Goal: Information Seeking & Learning: Check status

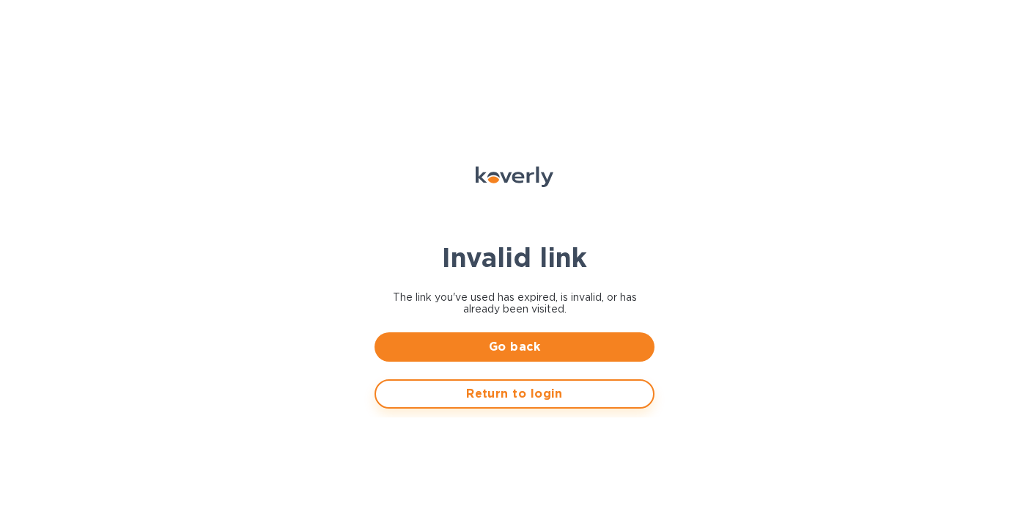
click at [492, 406] on button "Return to login" at bounding box center [515, 393] width 280 height 29
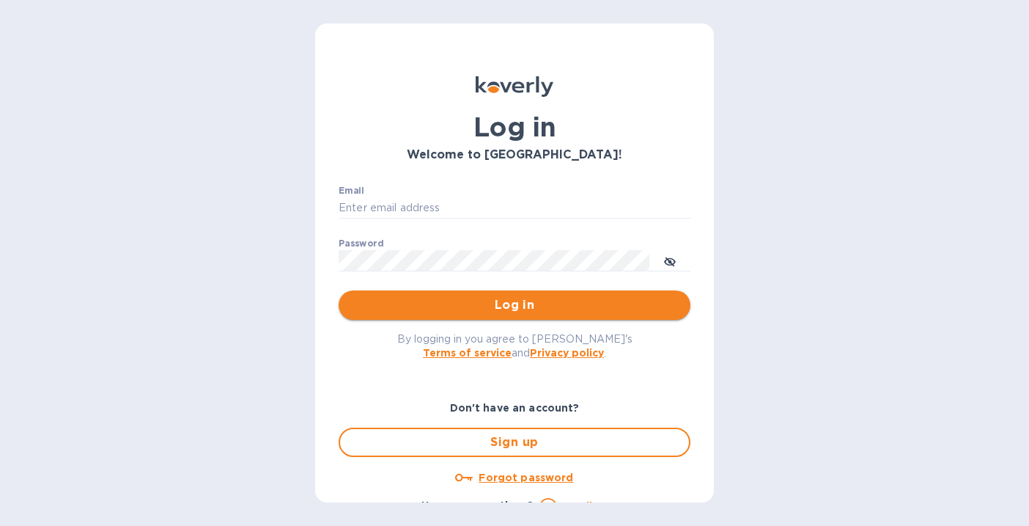
type input "alarison@koverly.com"
click at [452, 317] on button "Log in" at bounding box center [515, 304] width 352 height 29
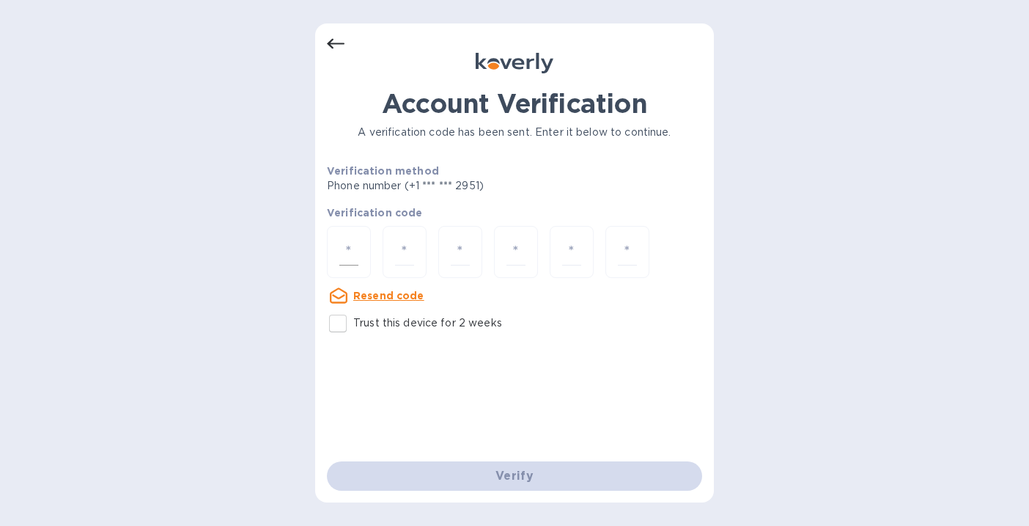
click at [347, 243] on input "number" at bounding box center [348, 251] width 19 height 27
type input "7"
type input "0"
type input "6"
type input "1"
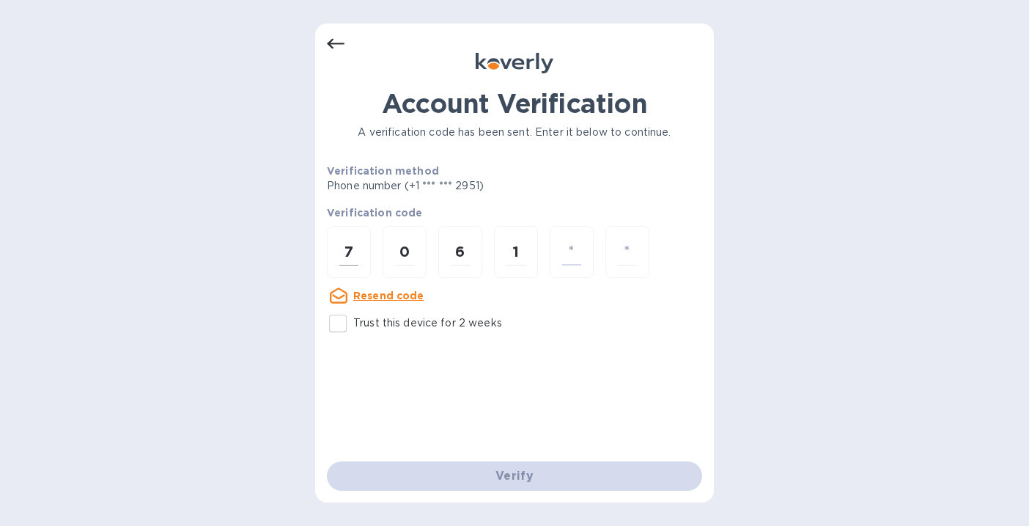
type input "7"
type input "1"
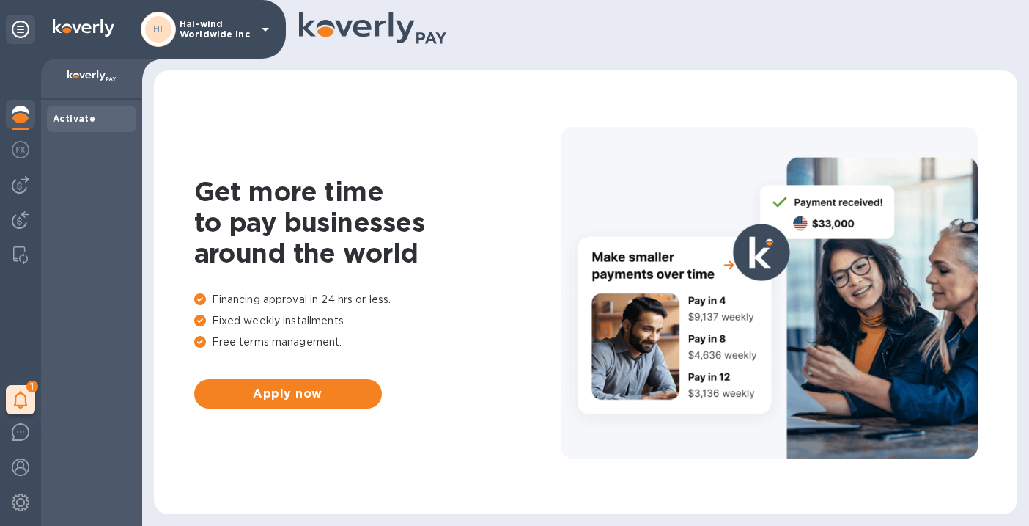
click at [225, 26] on p "Hai-wind Worldwide Inc" at bounding box center [216, 29] width 73 height 21
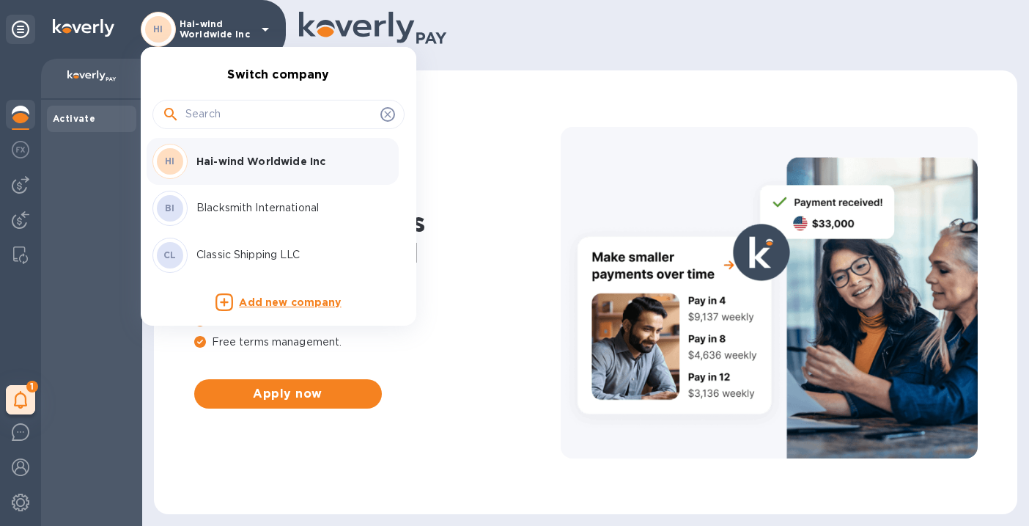
click at [251, 215] on p "Blacksmith International" at bounding box center [288, 207] width 185 height 15
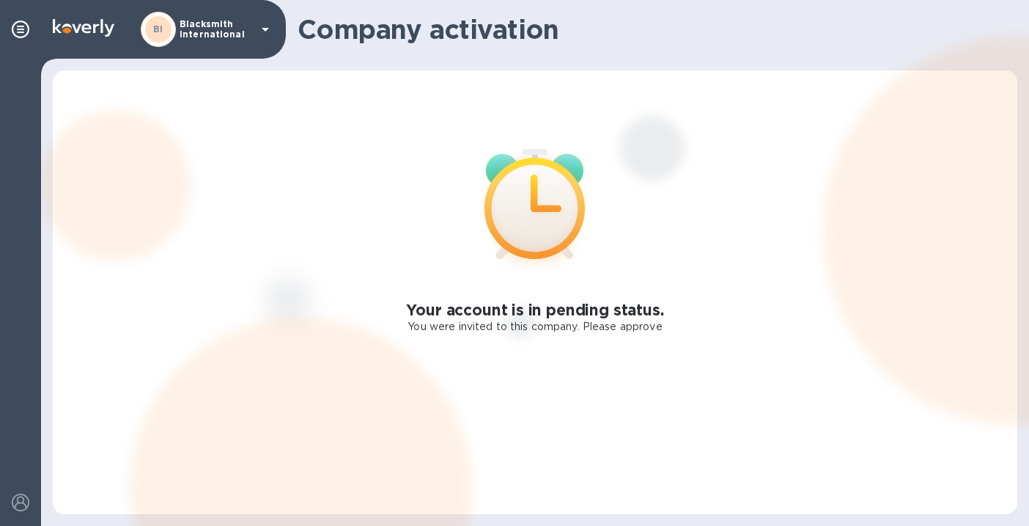
click at [564, 220] on icon at bounding box center [535, 208] width 100 height 100
click at [221, 27] on p "Blacksmith International" at bounding box center [216, 29] width 73 height 21
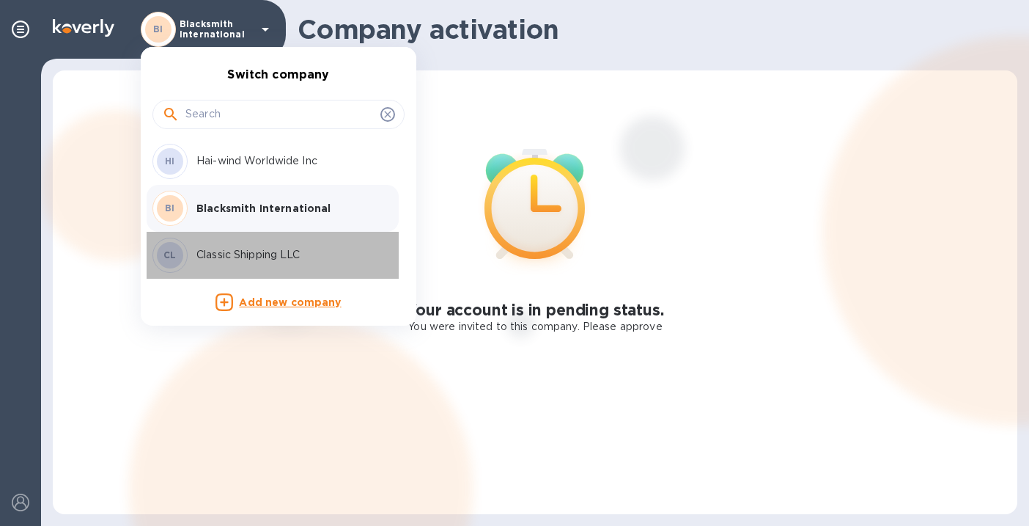
click at [238, 244] on div "CL Classic Shipping LLC" at bounding box center [266, 255] width 229 height 35
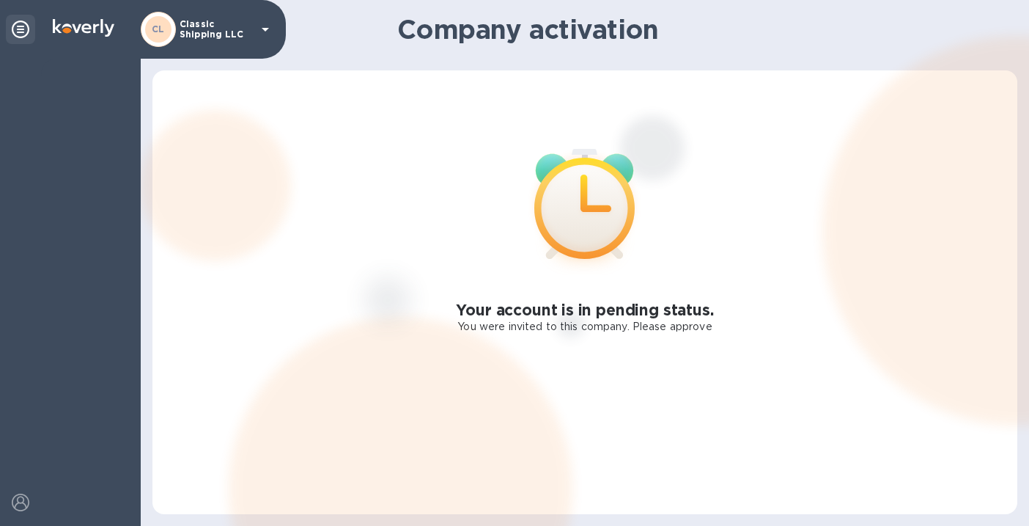
click at [215, 38] on p "Classic Shipping LLC" at bounding box center [216, 29] width 73 height 21
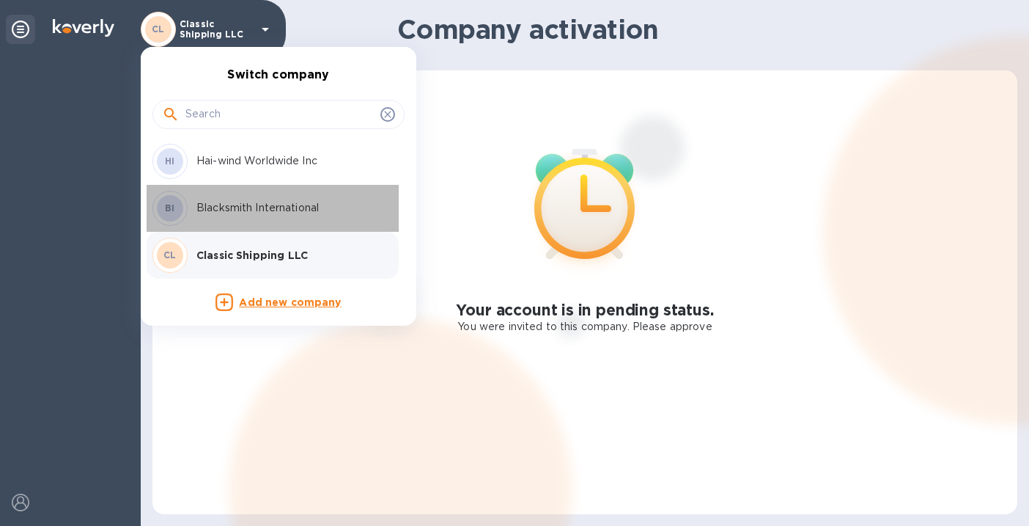
click at [251, 199] on div "BI Blacksmith International" at bounding box center [266, 208] width 229 height 35
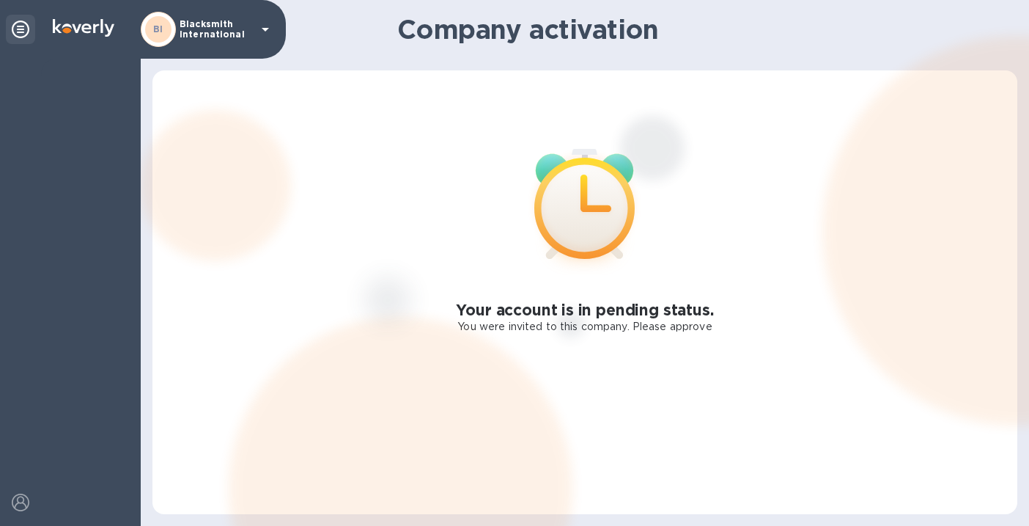
click at [616, 218] on icon at bounding box center [584, 208] width 100 height 100
click at [218, 34] on p "Blacksmith International" at bounding box center [216, 29] width 73 height 21
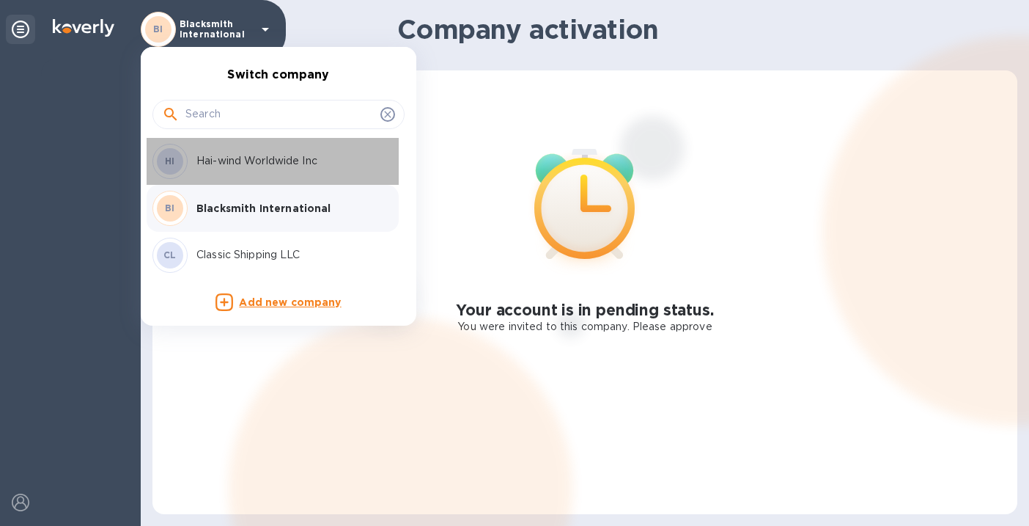
click at [231, 166] on p "Hai-wind Worldwide Inc" at bounding box center [288, 160] width 185 height 15
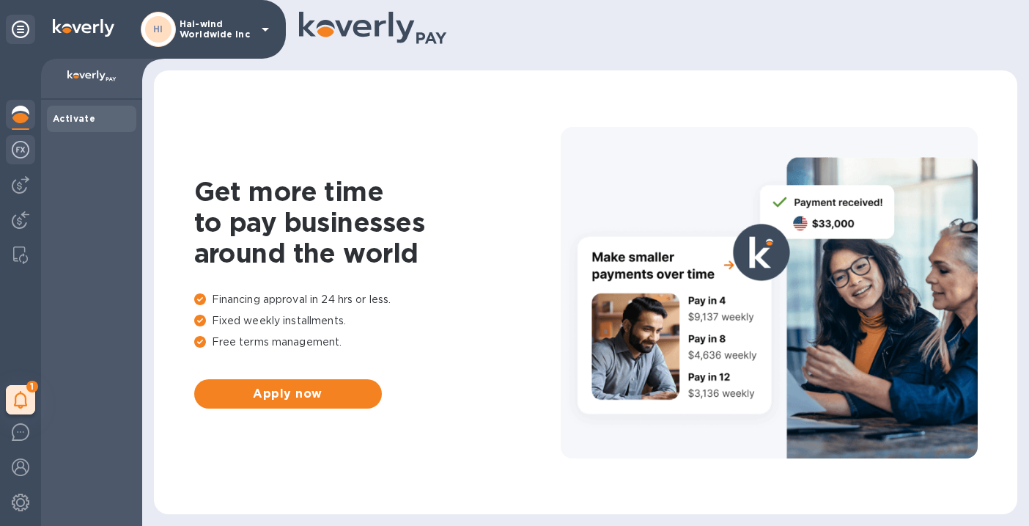
click at [20, 154] on img at bounding box center [21, 150] width 18 height 18
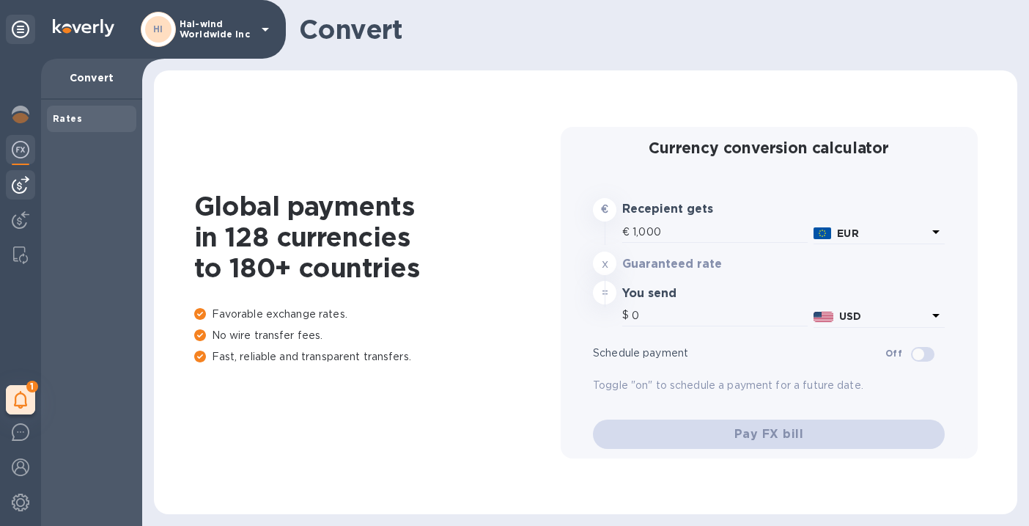
click at [29, 187] on div at bounding box center [20, 184] width 29 height 29
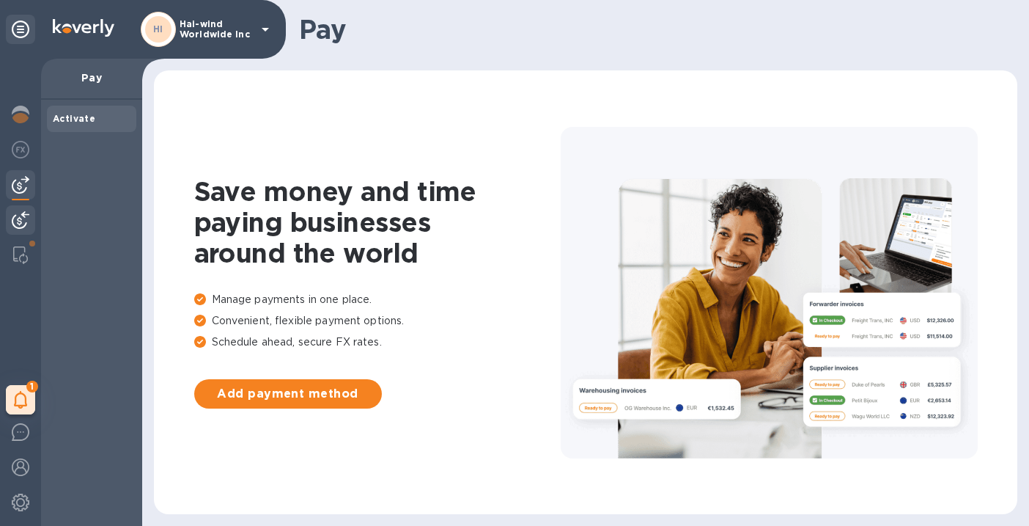
click at [21, 219] on img at bounding box center [21, 220] width 18 height 18
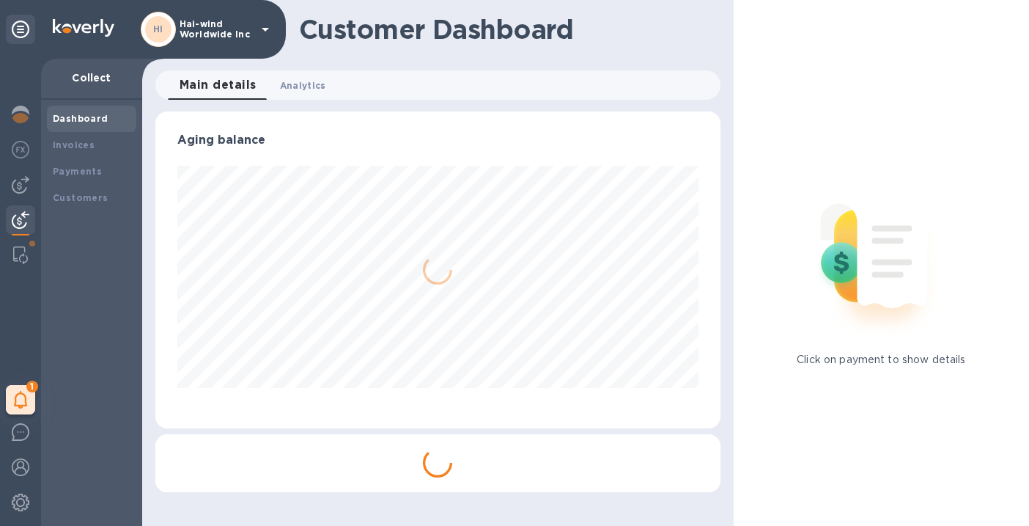
scroll to position [732793, 732550]
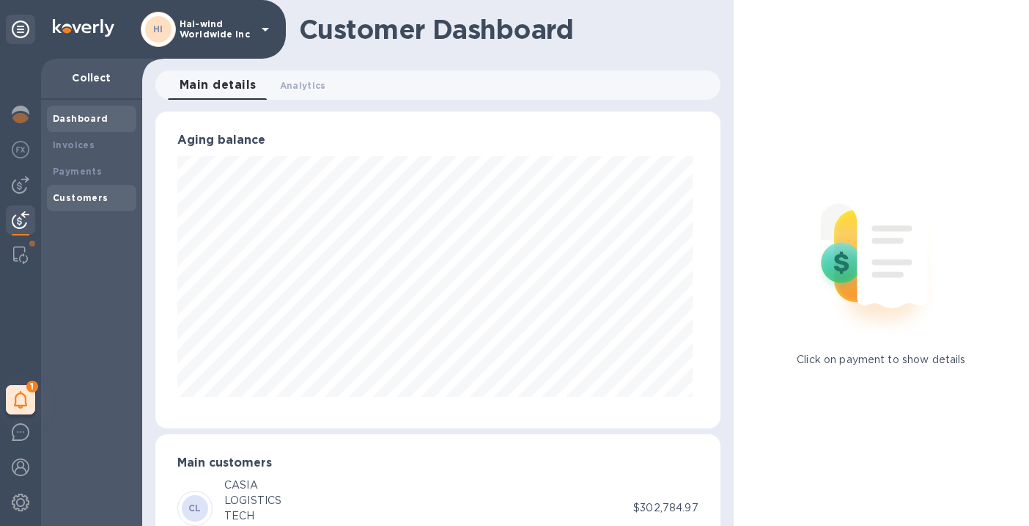
click at [77, 198] on b "Customers" at bounding box center [81, 197] width 56 height 11
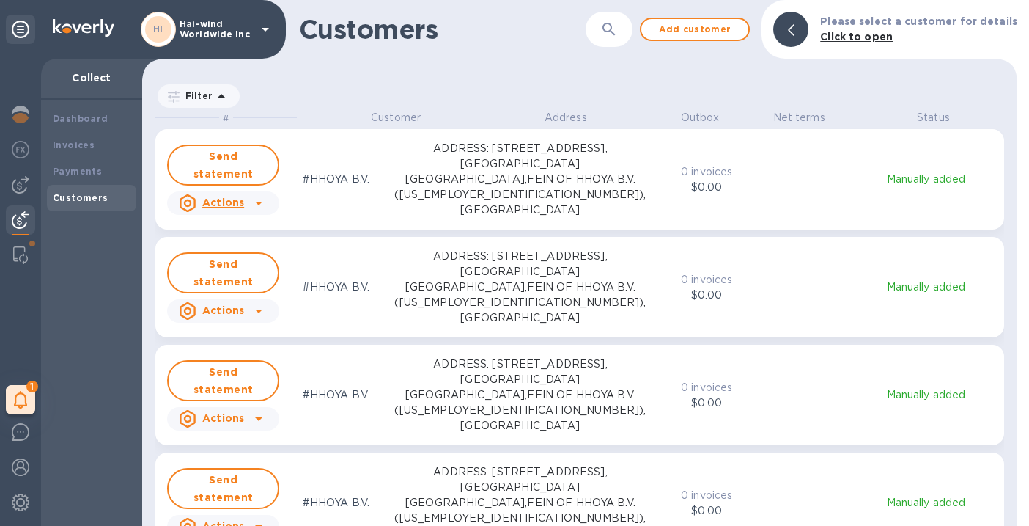
scroll to position [404, 869]
click at [238, 23] on p "Hai-wind Worldwide Inc" at bounding box center [216, 29] width 73 height 21
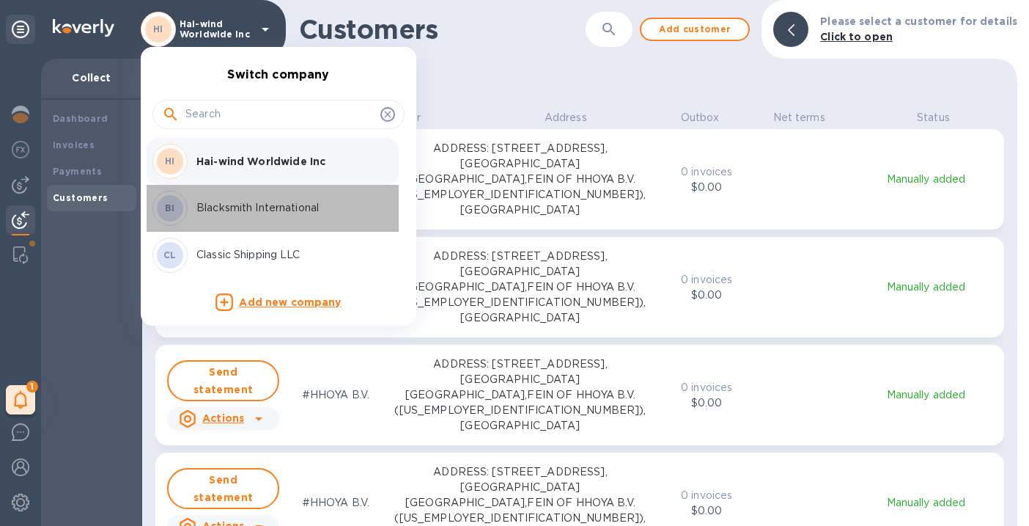
click at [243, 214] on p "Blacksmith International" at bounding box center [288, 207] width 185 height 15
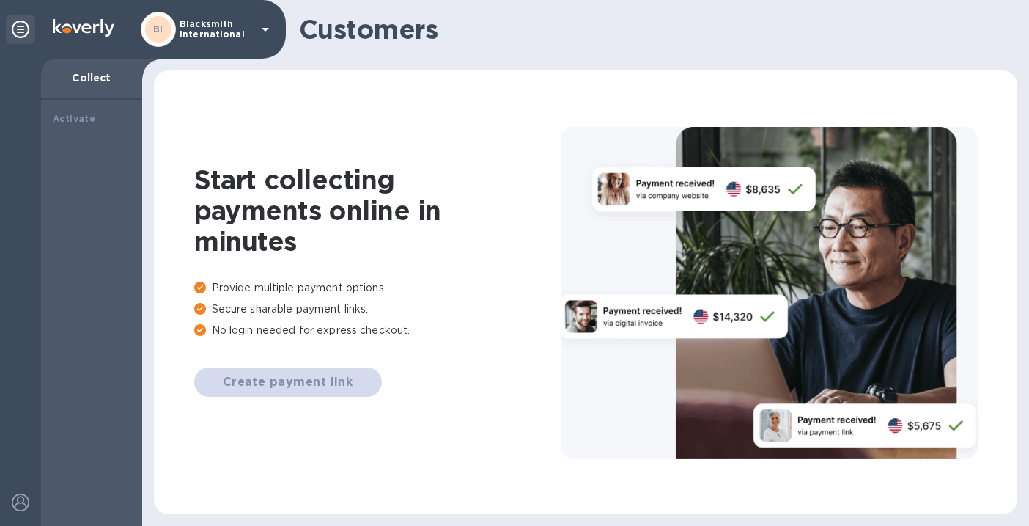
click at [228, 34] on p "Blacksmith International" at bounding box center [216, 29] width 73 height 21
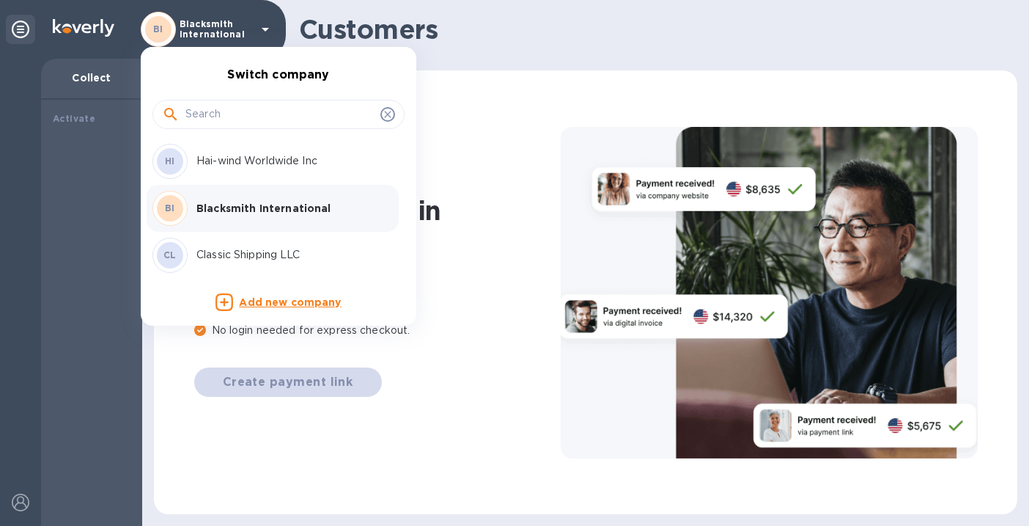
click at [262, 162] on p "Hai-wind Worldwide Inc" at bounding box center [288, 160] width 185 height 15
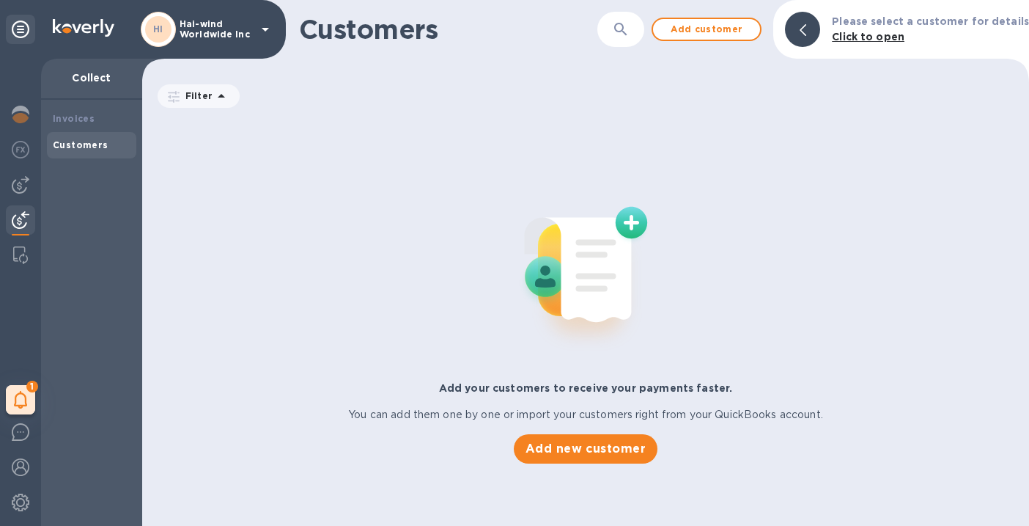
click at [205, 26] on p "Hai-wind Worldwide Inc" at bounding box center [216, 29] width 73 height 21
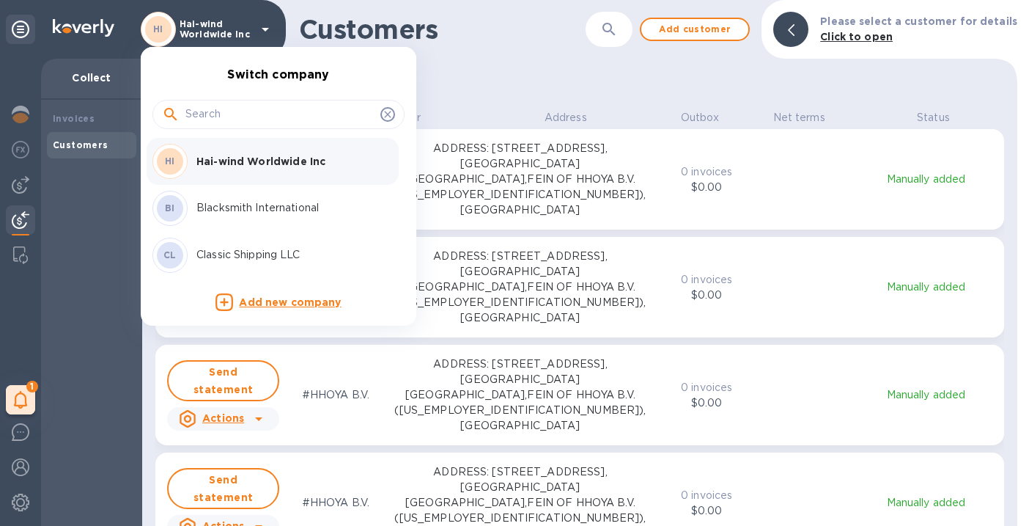
scroll to position [404, 869]
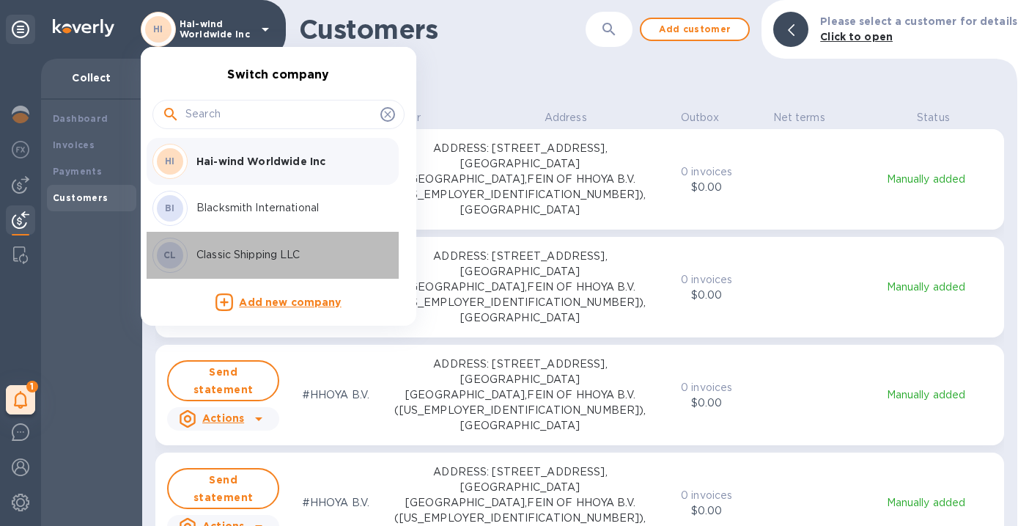
click at [228, 250] on p "Classic Shipping LLC" at bounding box center [288, 254] width 185 height 15
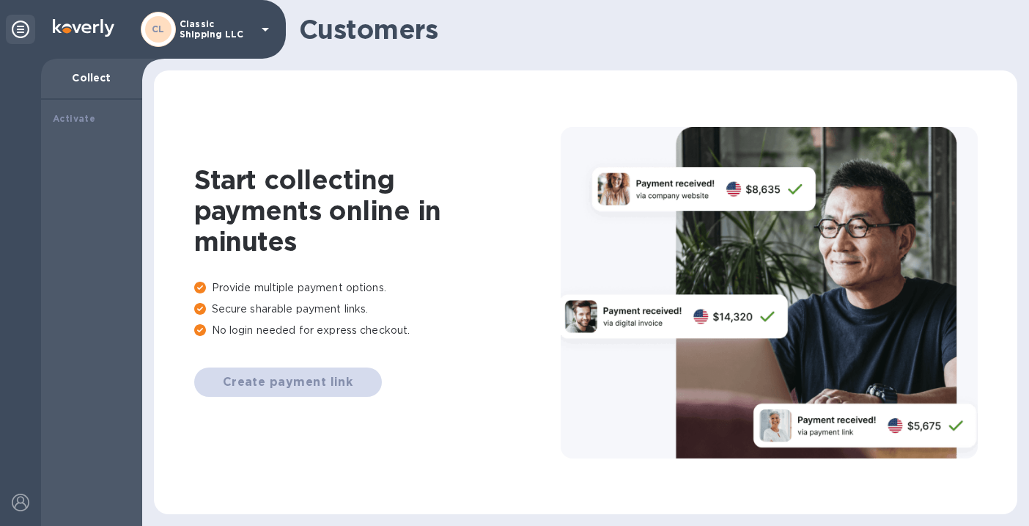
click at [208, 34] on p "Classic Shipping LLC" at bounding box center [216, 29] width 73 height 21
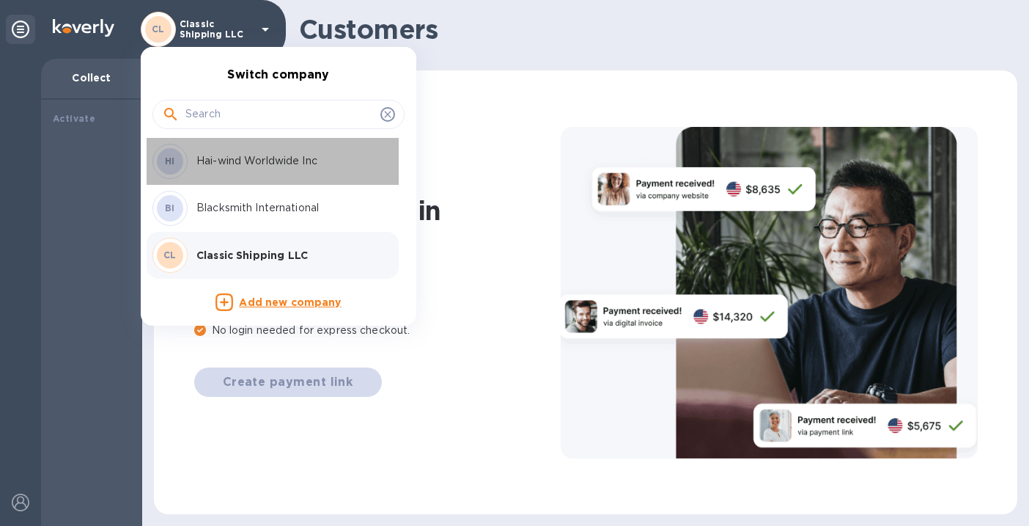
click at [205, 166] on p "Hai-wind Worldwide Inc" at bounding box center [288, 160] width 185 height 15
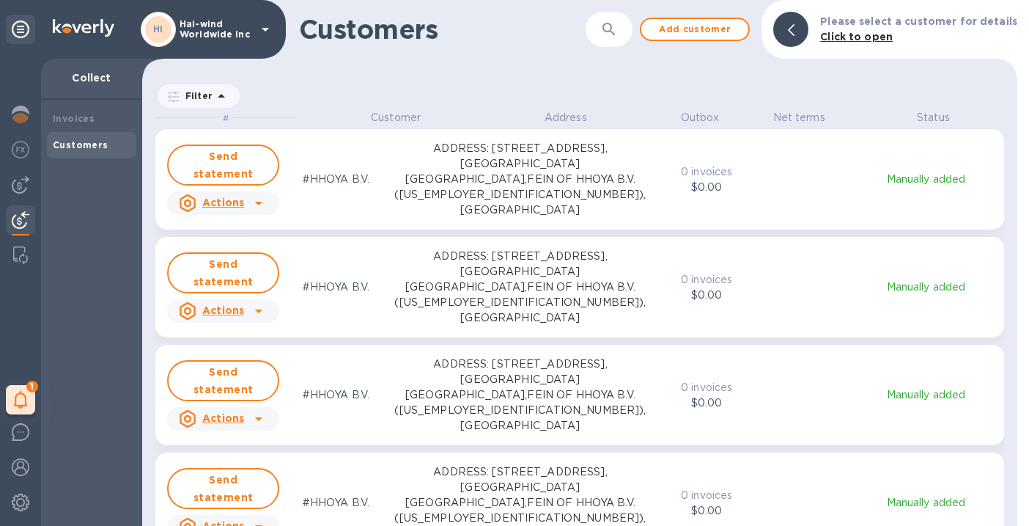
scroll to position [404, 869]
click at [814, 127] on div "Send statement Actions #HHOYA B.V. ADDRESS: [STREET_ADDRESS],FEIN OF HHOYA B.V.…" at bounding box center [579, 179] width 849 height 108
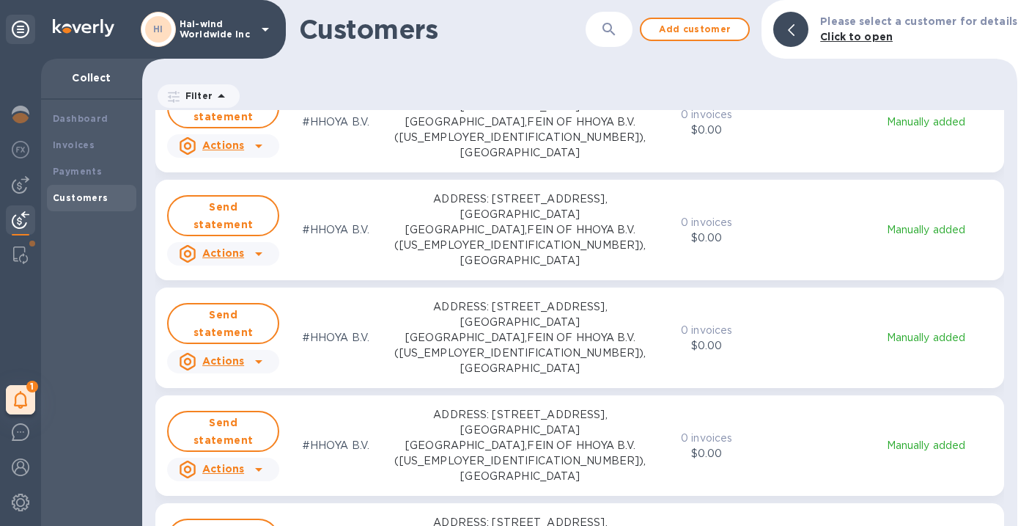
scroll to position [0, 0]
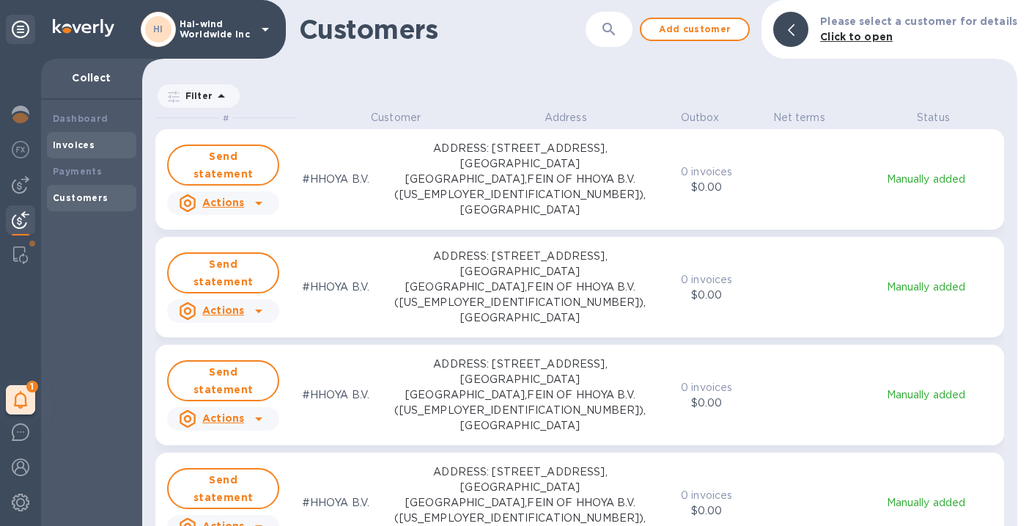
click at [75, 146] on b "Invoices" at bounding box center [74, 144] width 42 height 11
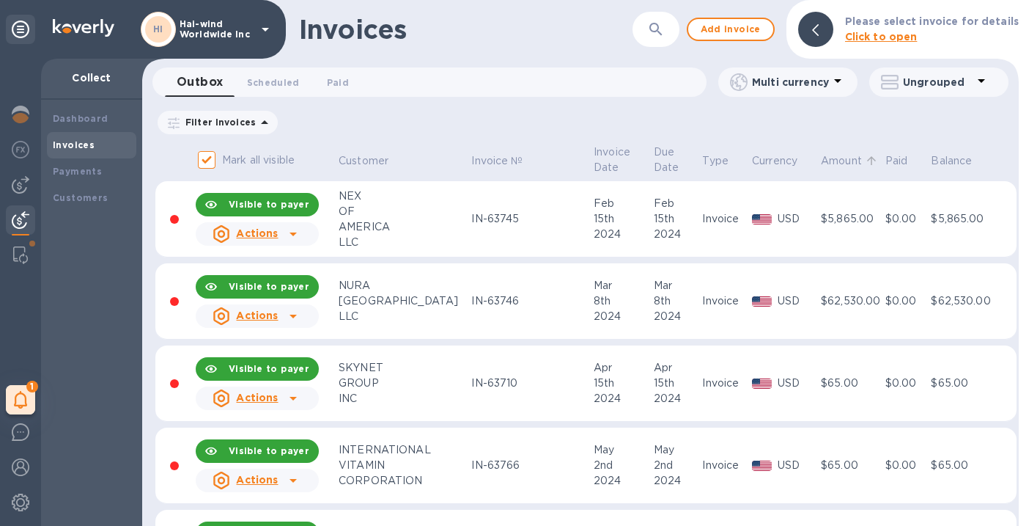
click at [824, 161] on p "Amount" at bounding box center [841, 160] width 41 height 15
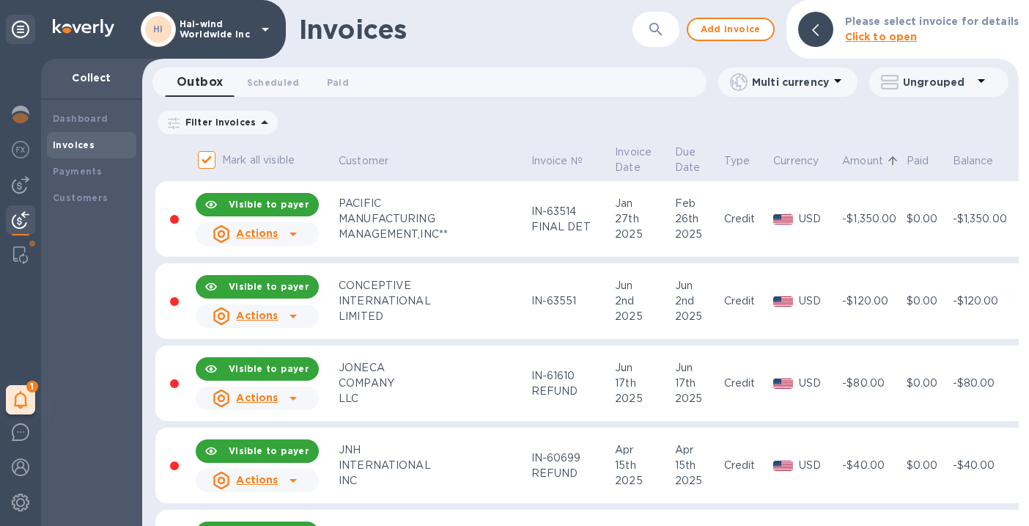
click at [927, 93] on div "Ungrouped" at bounding box center [938, 81] width 139 height 29
click at [902, 117] on li "Group invoices by customer" at bounding box center [929, 120] width 188 height 47
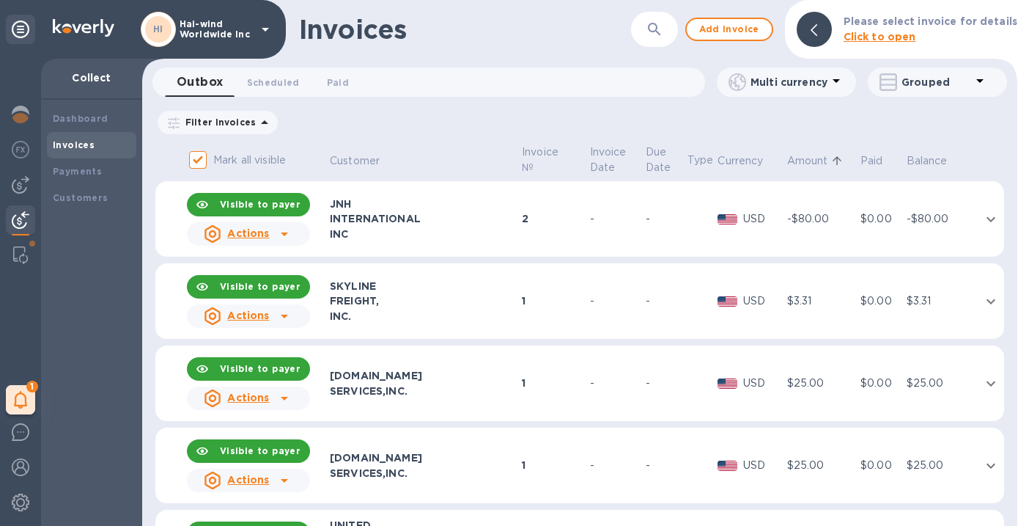
click at [809, 161] on p "Amount" at bounding box center [807, 160] width 41 height 15
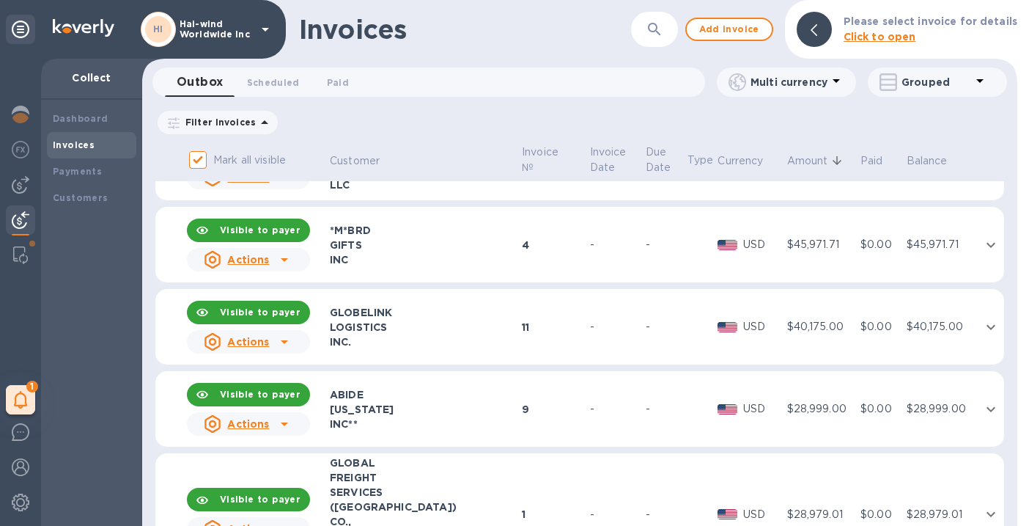
scroll to position [739, 0]
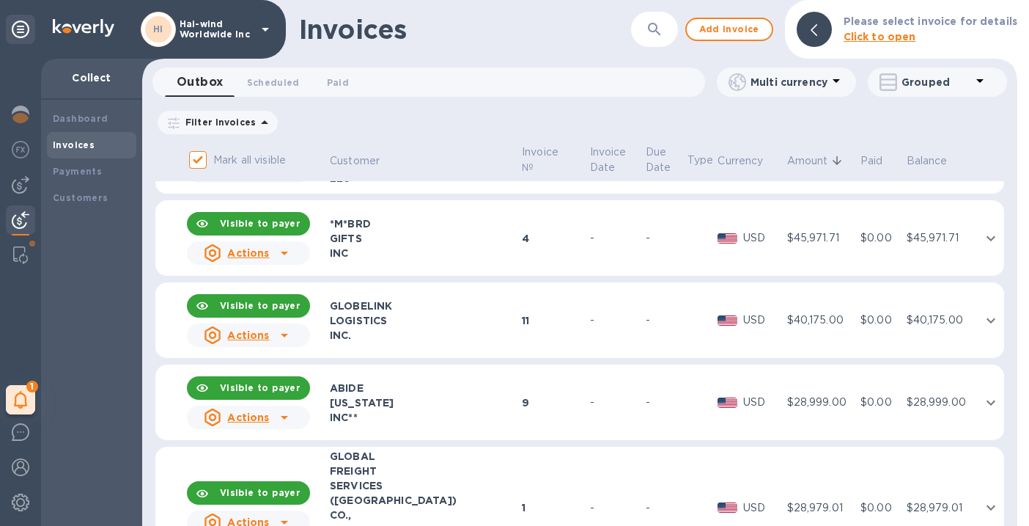
click at [430, 330] on div "INC." at bounding box center [424, 335] width 188 height 15
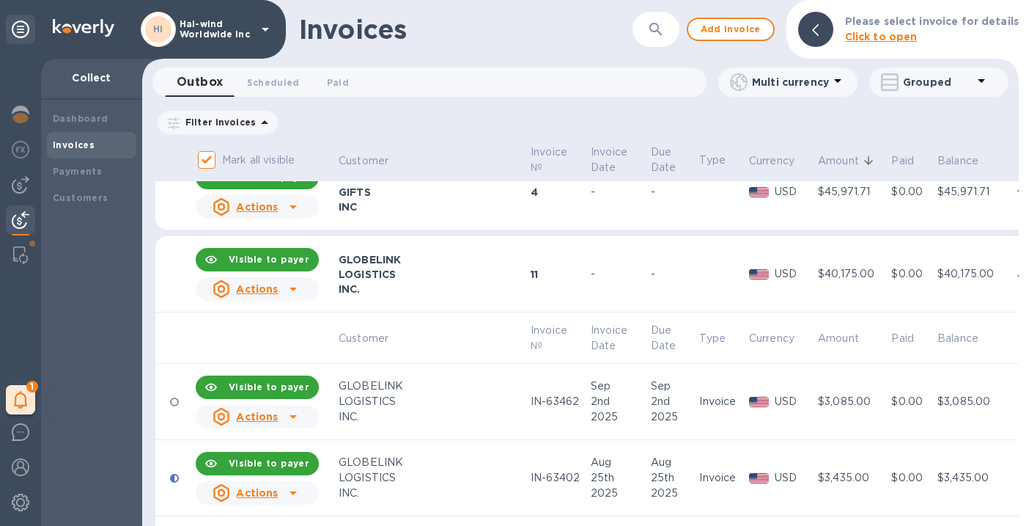
scroll to position [770, 0]
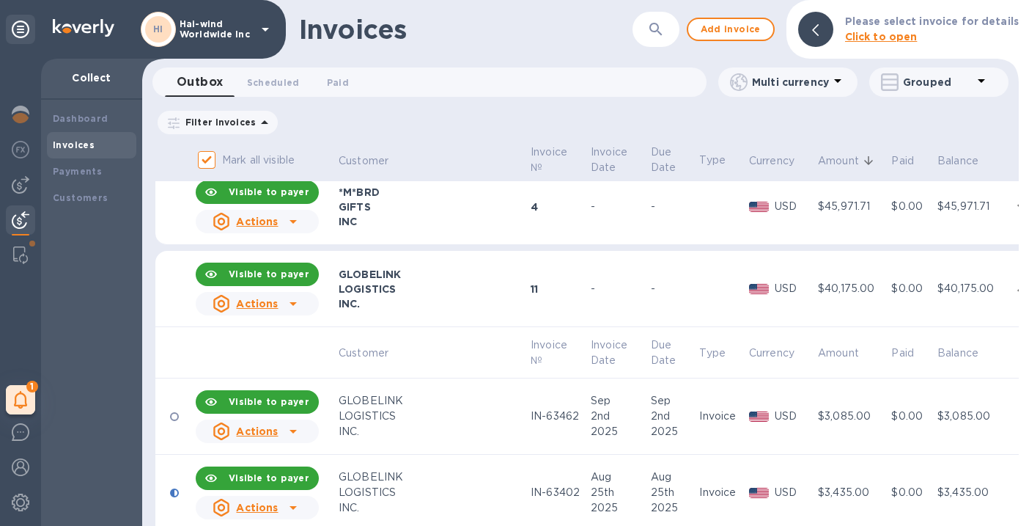
click at [466, 282] on div "LOGISTICS" at bounding box center [433, 289] width 188 height 15
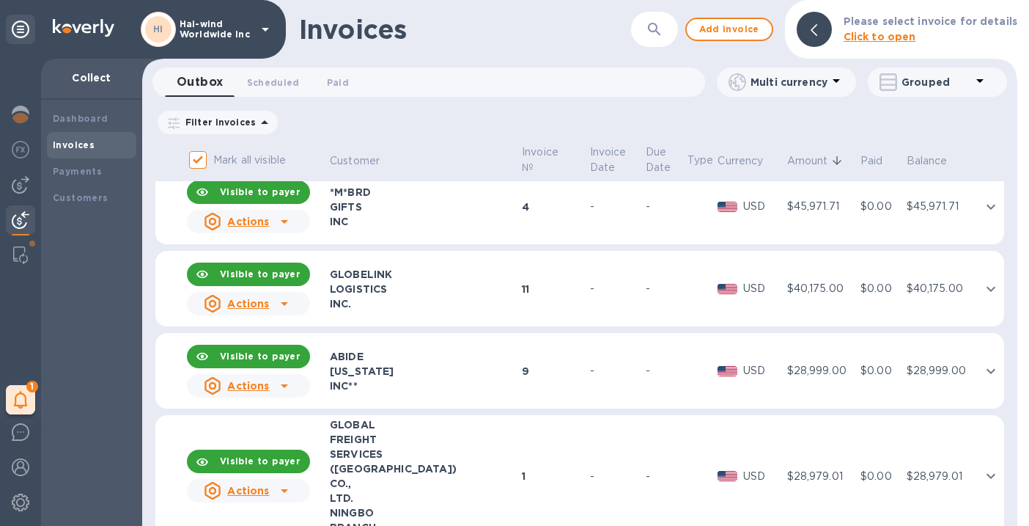
click at [284, 302] on icon at bounding box center [284, 304] width 7 height 4
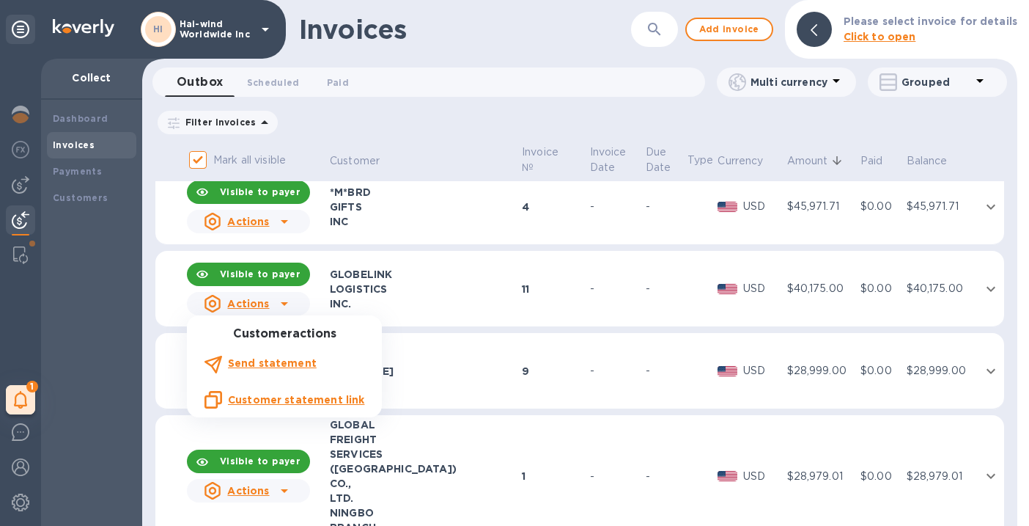
click at [586, 273] on div at bounding box center [514, 263] width 1029 height 526
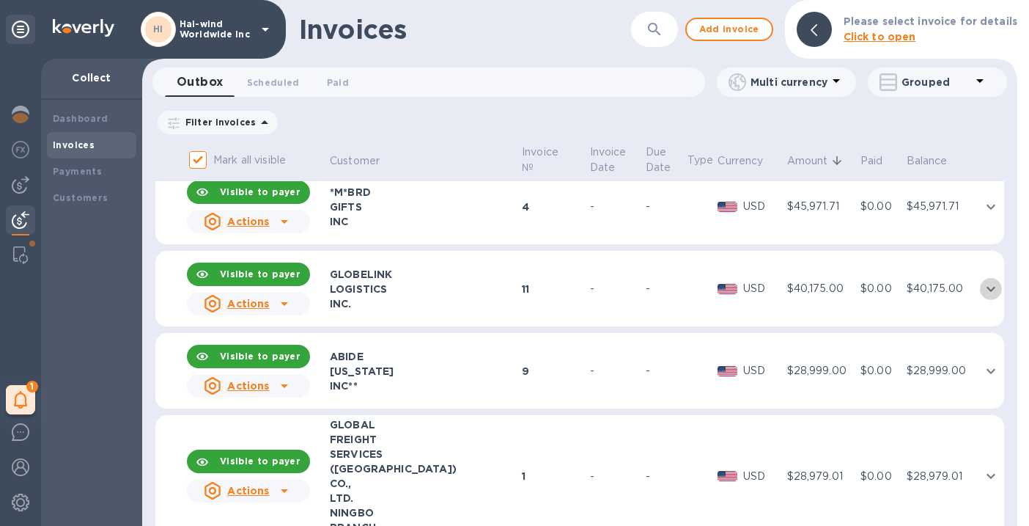
click at [987, 287] on icon "expand row" at bounding box center [991, 288] width 9 height 5
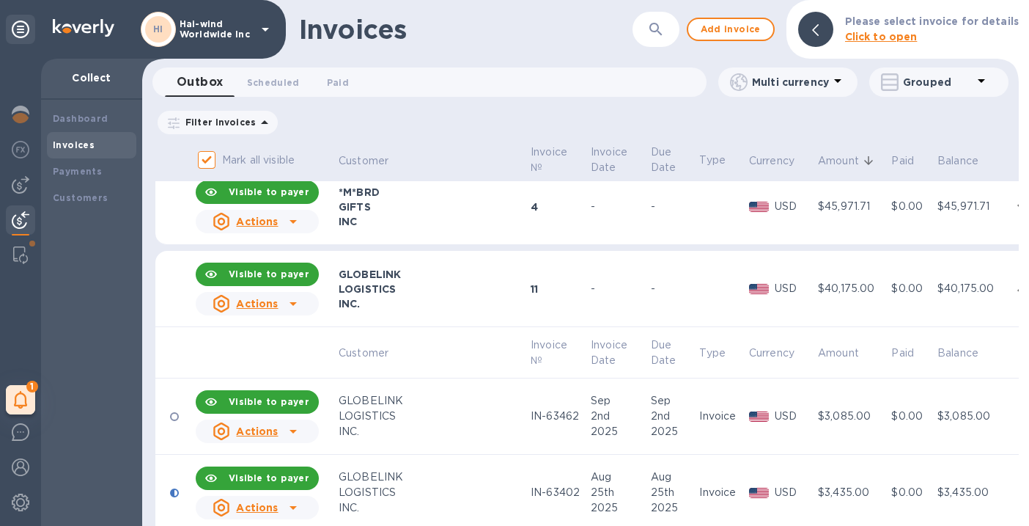
click at [1013, 287] on icon "expand row" at bounding box center [1022, 289] width 18 height 18
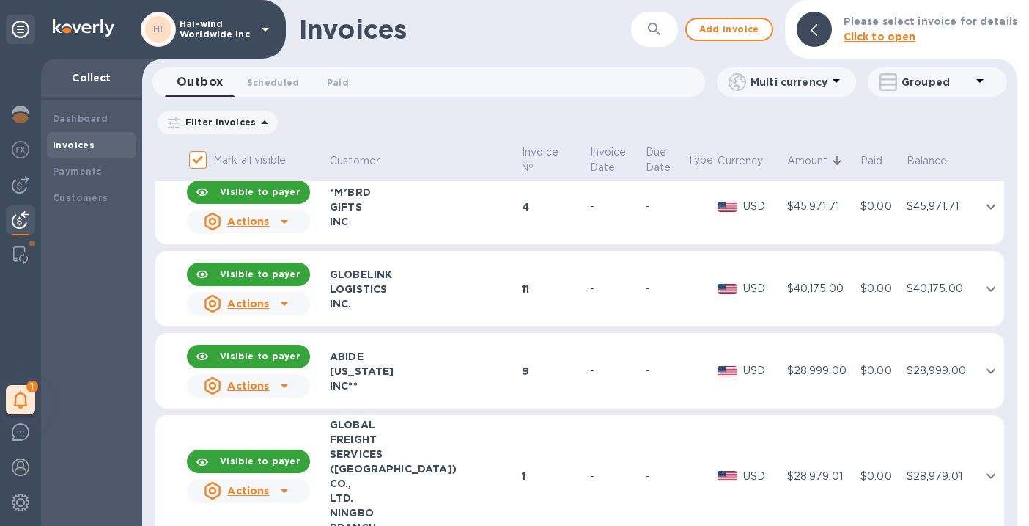
click at [424, 294] on div "LOGISTICS" at bounding box center [424, 289] width 188 height 15
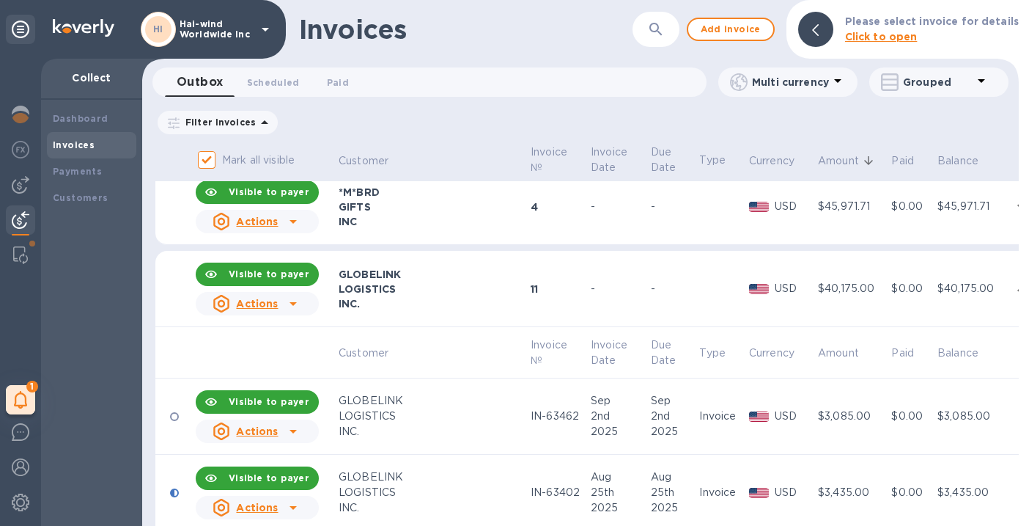
click at [441, 430] on div "INC." at bounding box center [433, 431] width 188 height 15
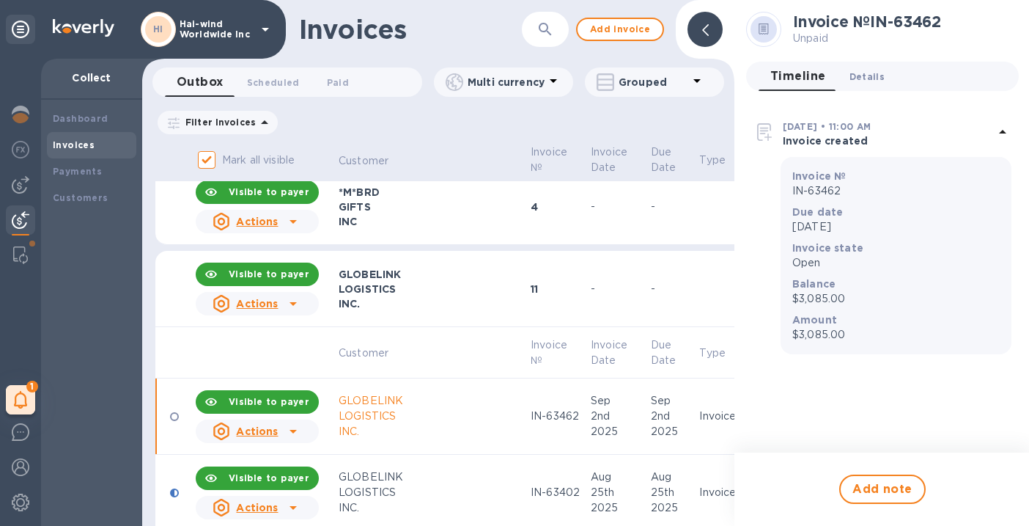
click at [865, 78] on span "Details 0" at bounding box center [867, 76] width 35 height 15
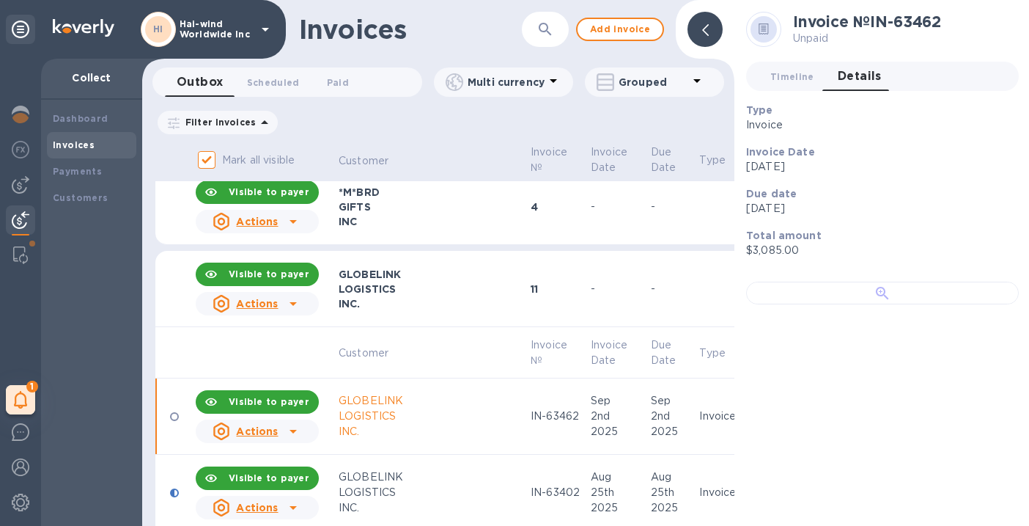
click at [825, 304] on div at bounding box center [882, 293] width 273 height 23
click at [457, 270] on div "GLOBELINK" at bounding box center [433, 274] width 188 height 15
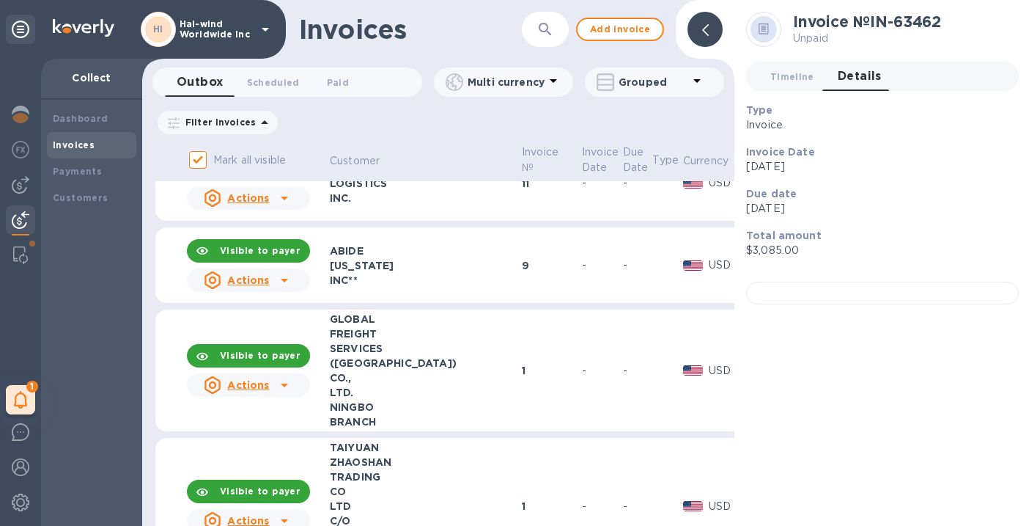
scroll to position [880, 0]
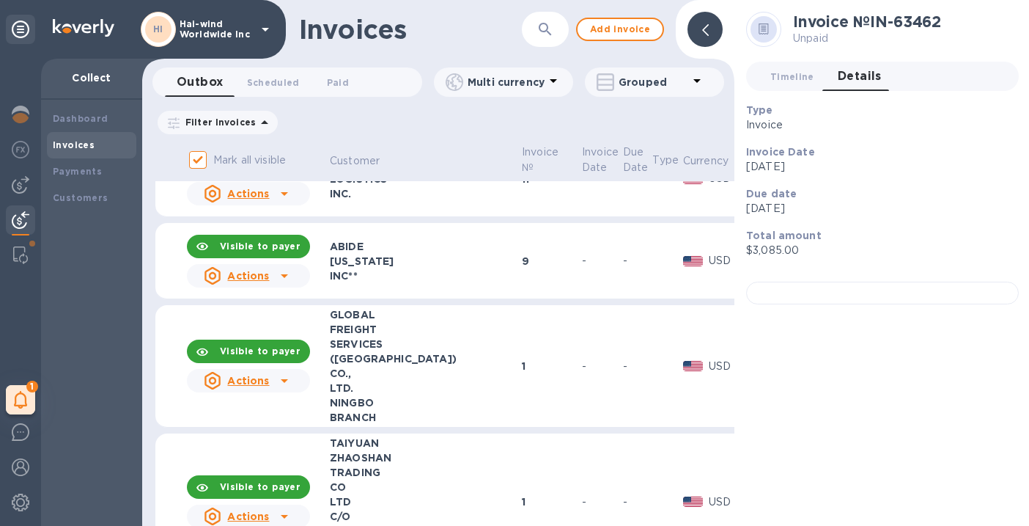
click at [704, 32] on icon at bounding box center [705, 30] width 7 height 12
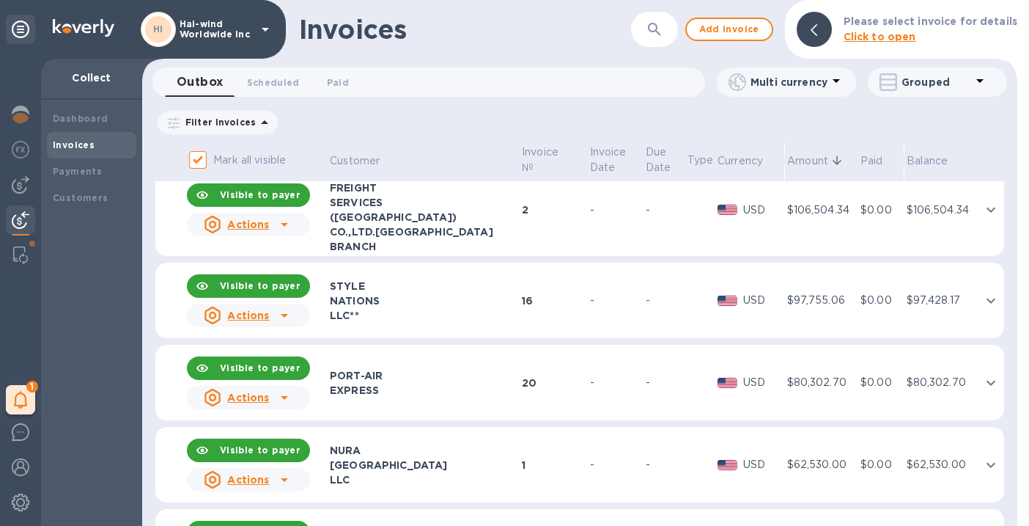
scroll to position [277, 0]
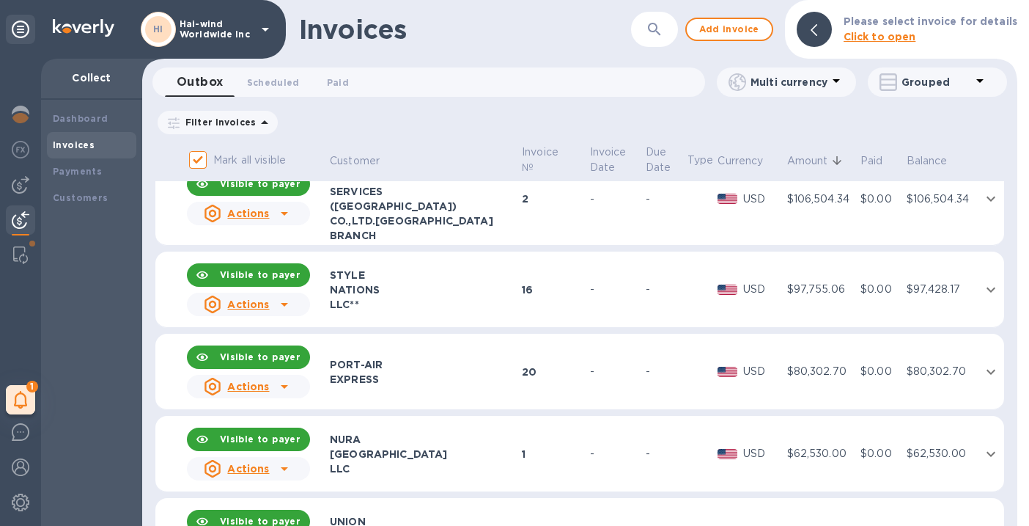
click at [430, 283] on div "NATIONS" at bounding box center [424, 289] width 188 height 15
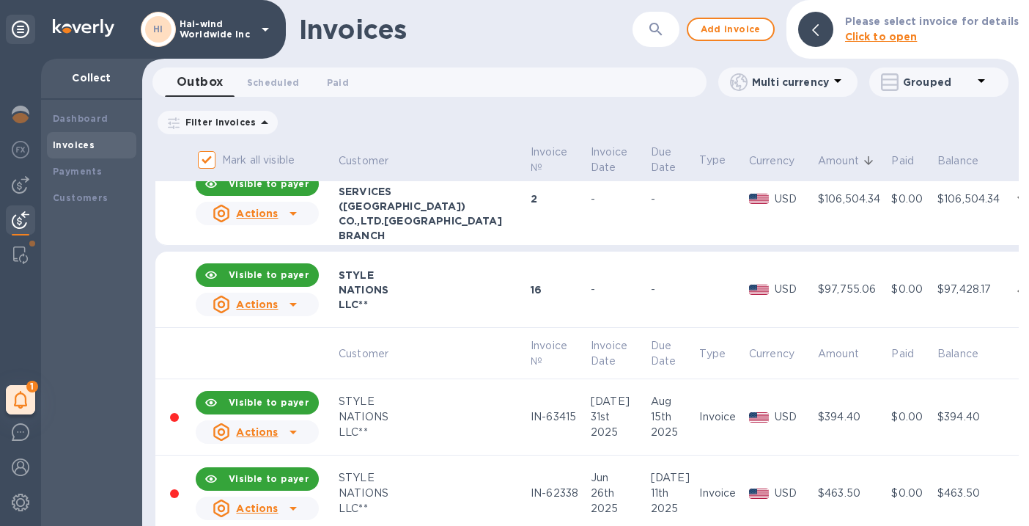
click at [480, 415] on div "NATIONS" at bounding box center [433, 416] width 188 height 15
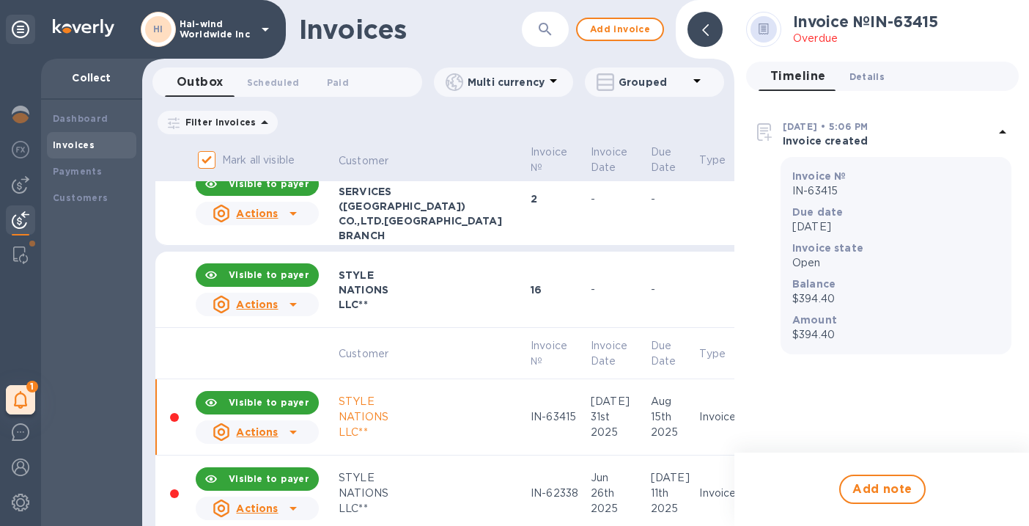
click at [869, 72] on span "Details 0" at bounding box center [867, 76] width 35 height 15
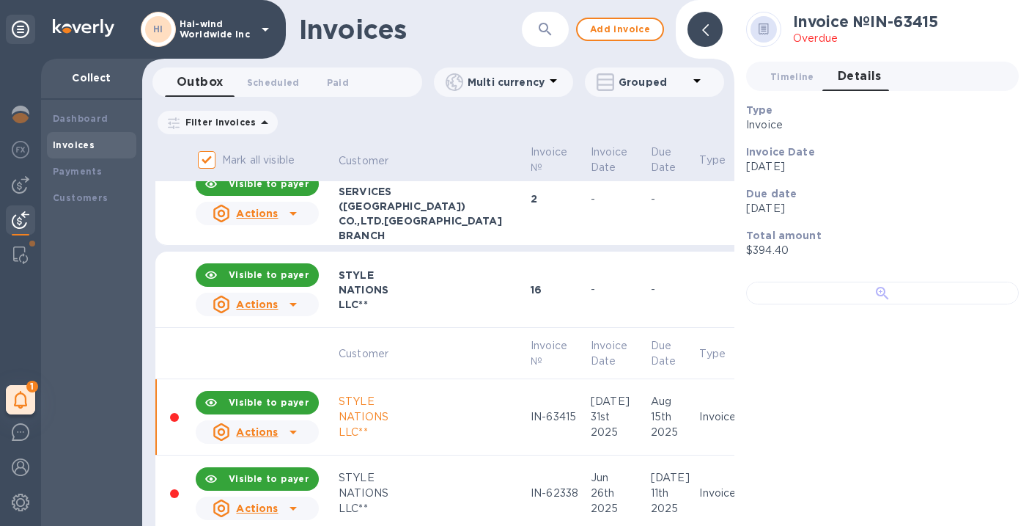
click at [817, 304] on div at bounding box center [882, 293] width 273 height 23
click at [832, 304] on div at bounding box center [882, 293] width 273 height 23
click at [470, 273] on div "STYLE" at bounding box center [433, 275] width 188 height 15
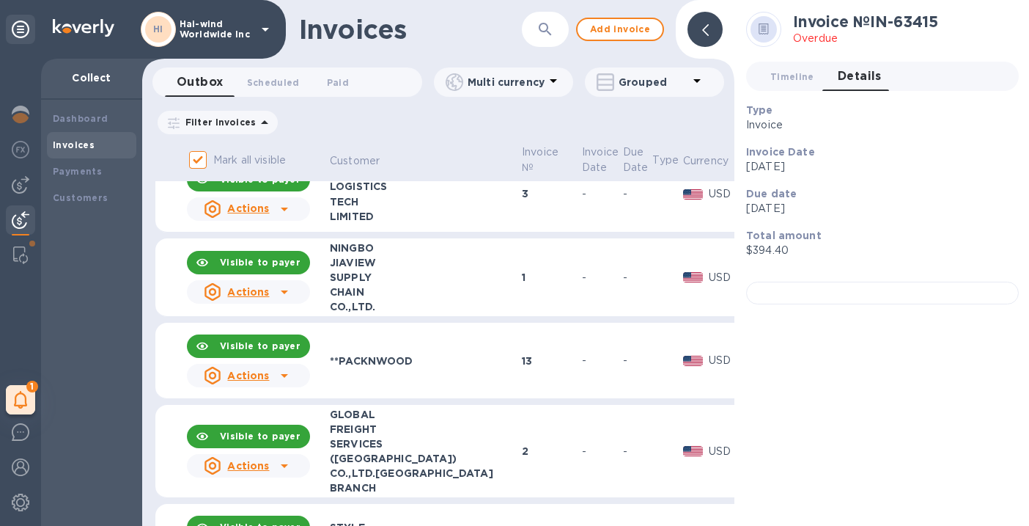
scroll to position [18, 0]
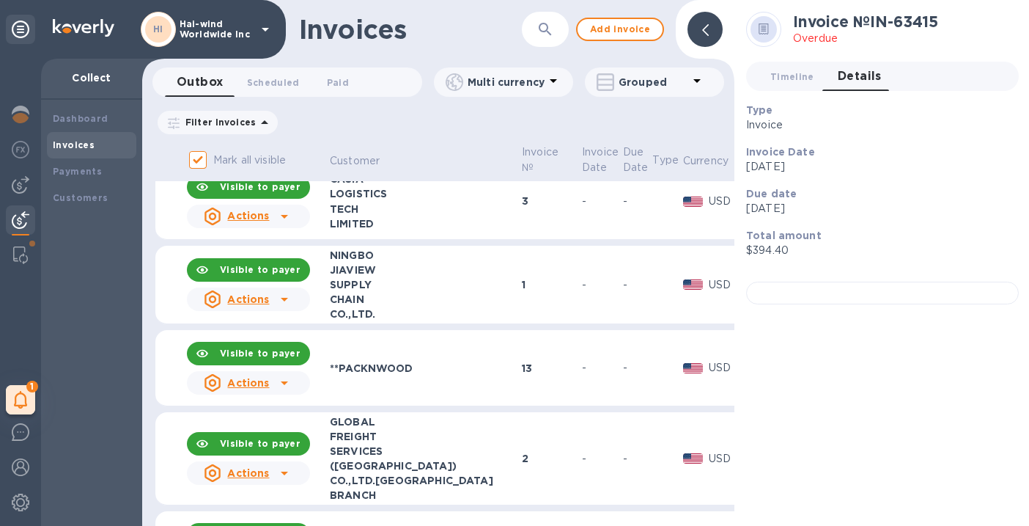
click at [705, 28] on icon at bounding box center [705, 30] width 7 height 12
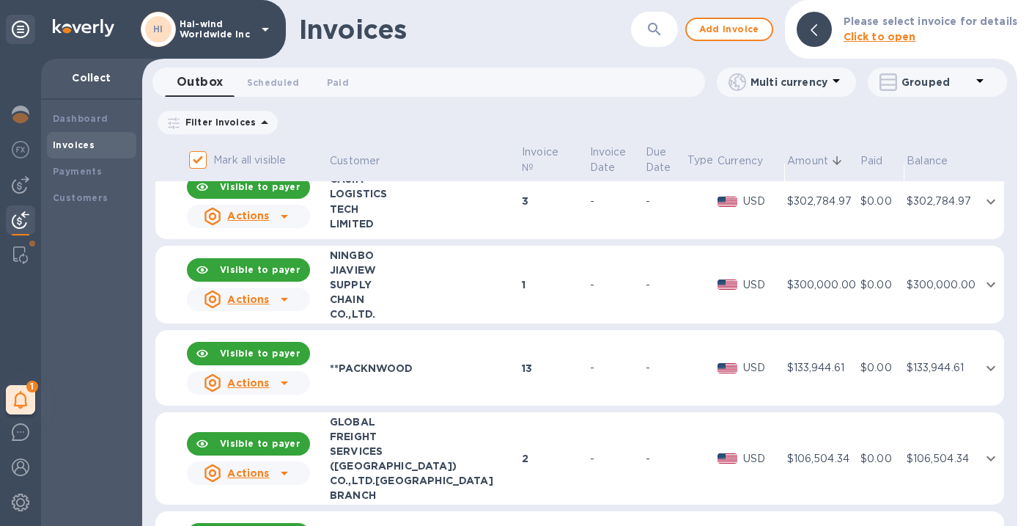
click at [566, 345] on td "13" at bounding box center [553, 368] width 67 height 76
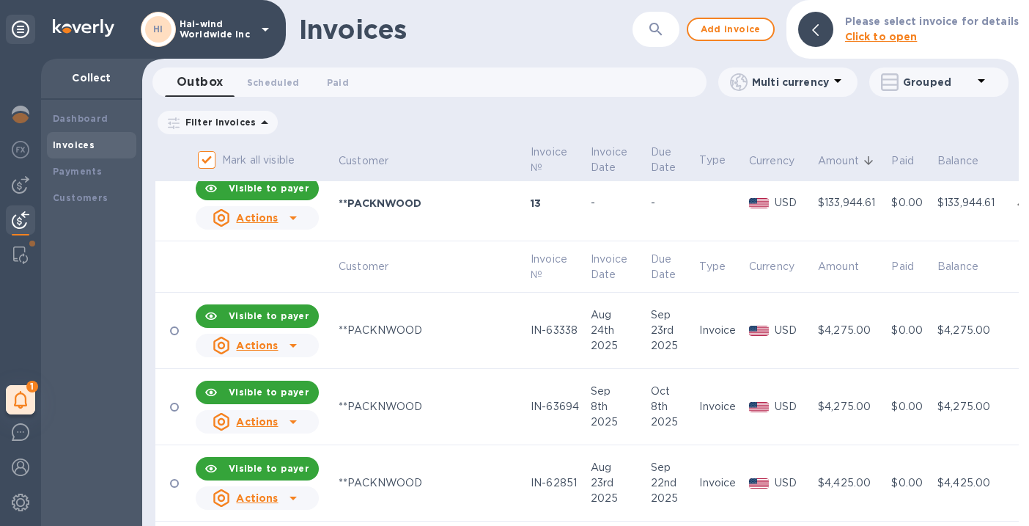
scroll to position [169, 0]
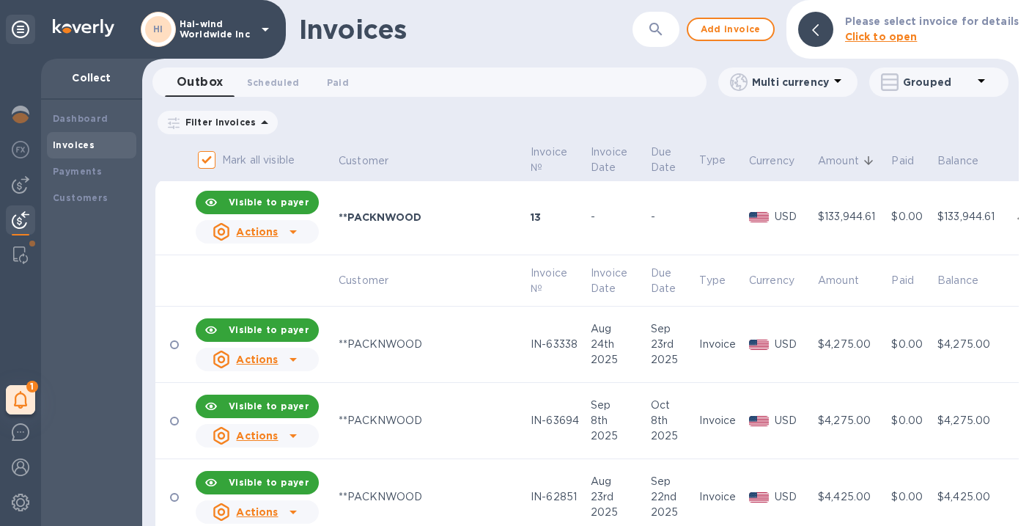
click at [470, 350] on div "**PACKNWOOD" at bounding box center [433, 343] width 188 height 15
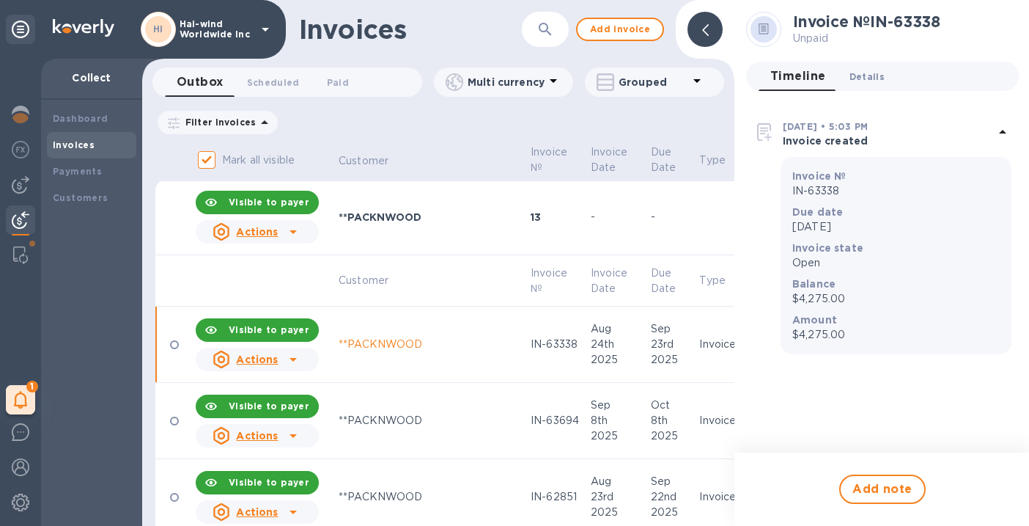
click at [867, 78] on span "Details 0" at bounding box center [867, 76] width 35 height 15
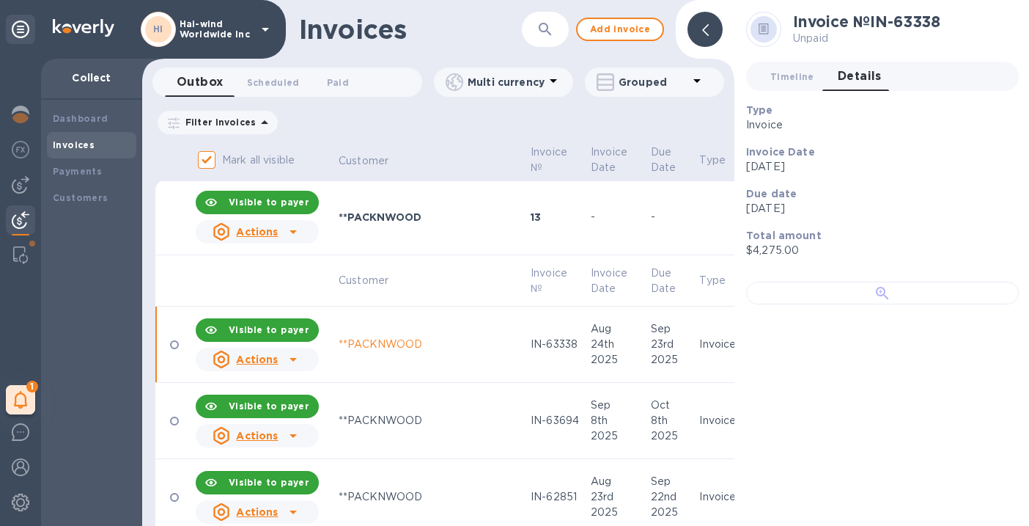
click at [872, 304] on div at bounding box center [882, 293] width 273 height 23
click at [704, 28] on icon at bounding box center [705, 30] width 7 height 12
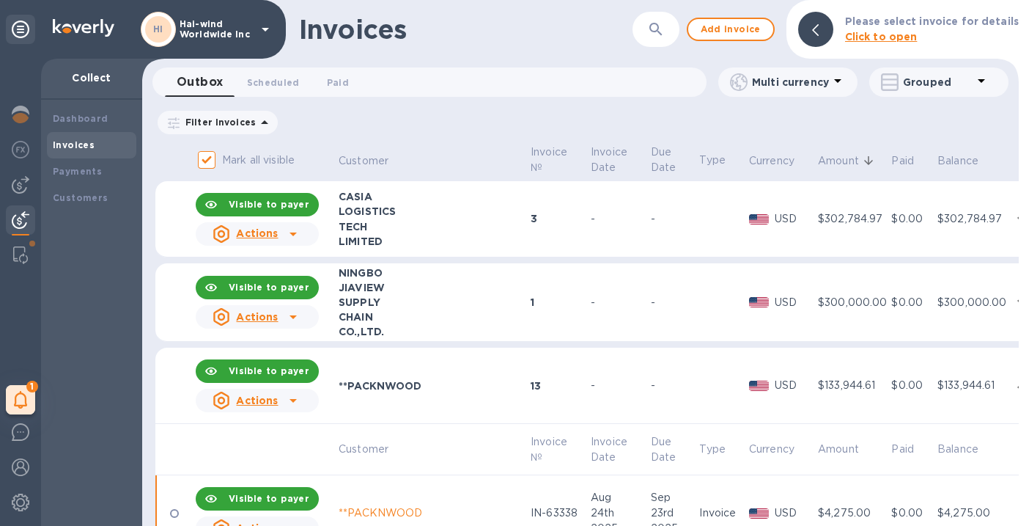
click at [589, 357] on td "-" at bounding box center [619, 385] width 60 height 76
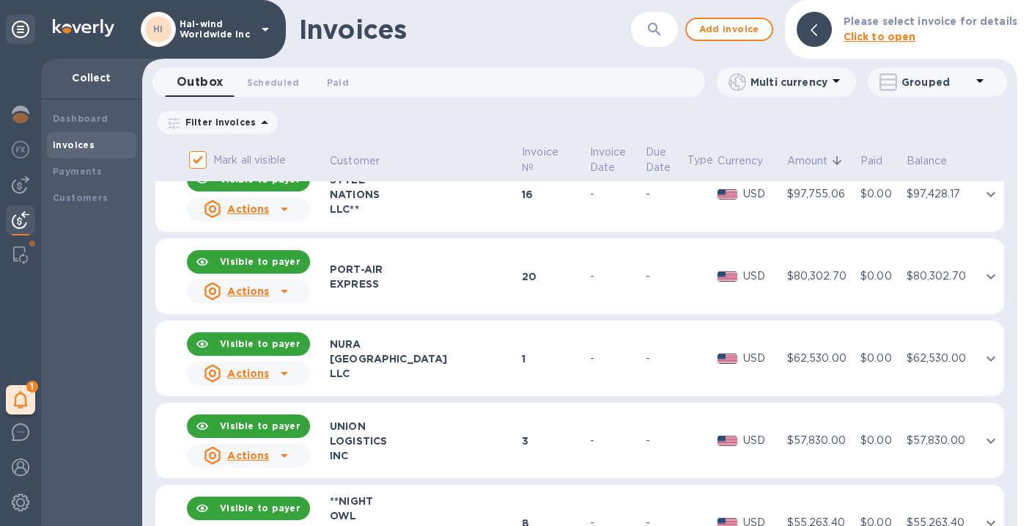
scroll to position [379, 0]
